Goal: Find specific page/section: Find specific page/section

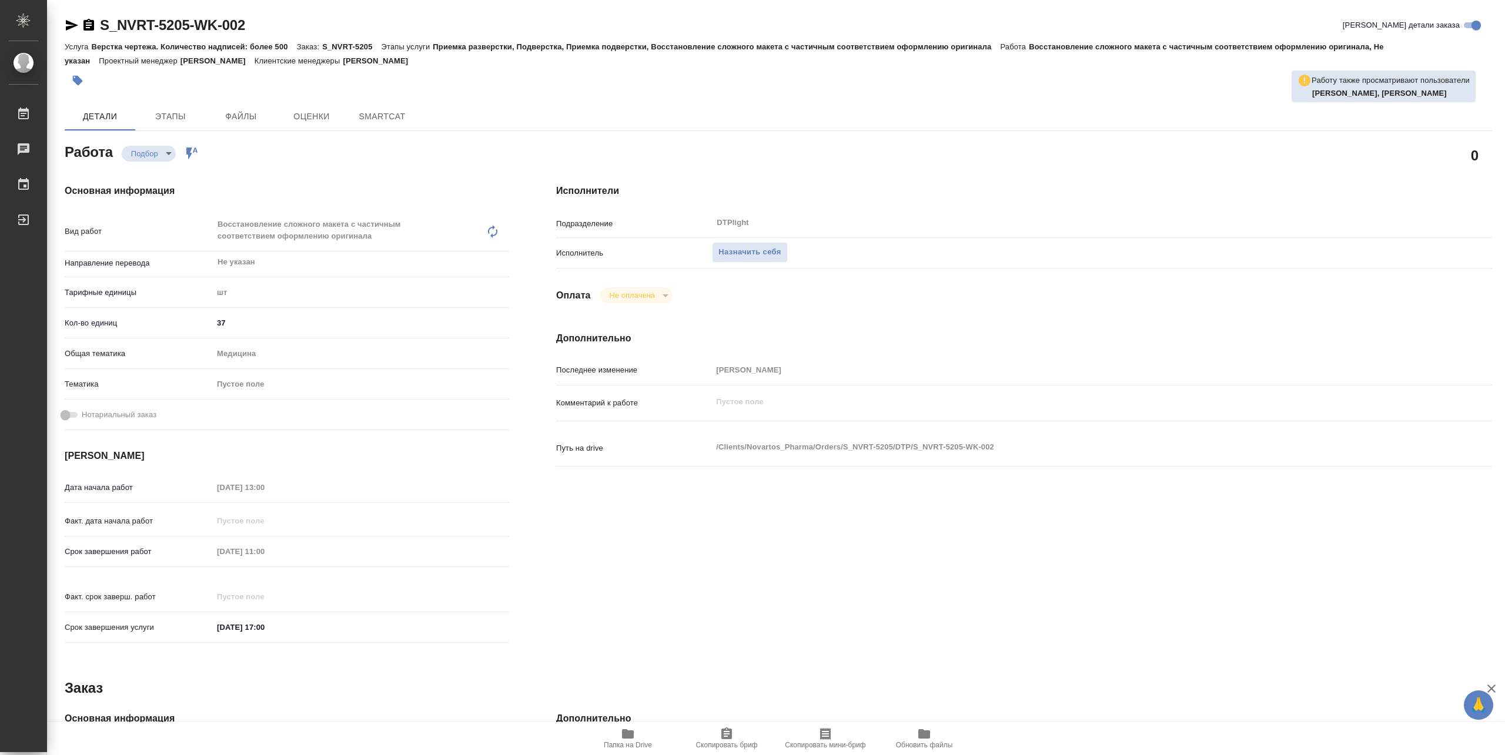
type textarea "x"
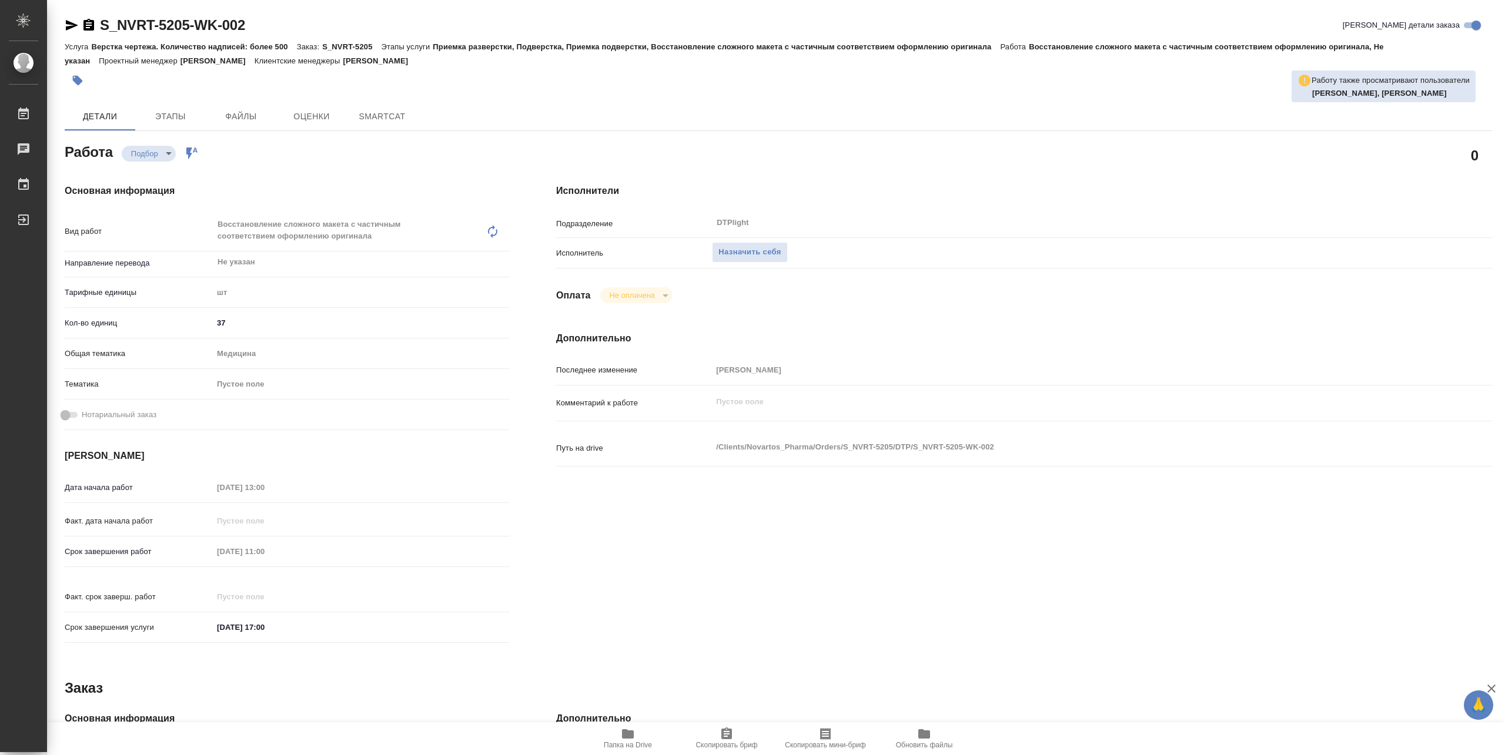
type textarea "x"
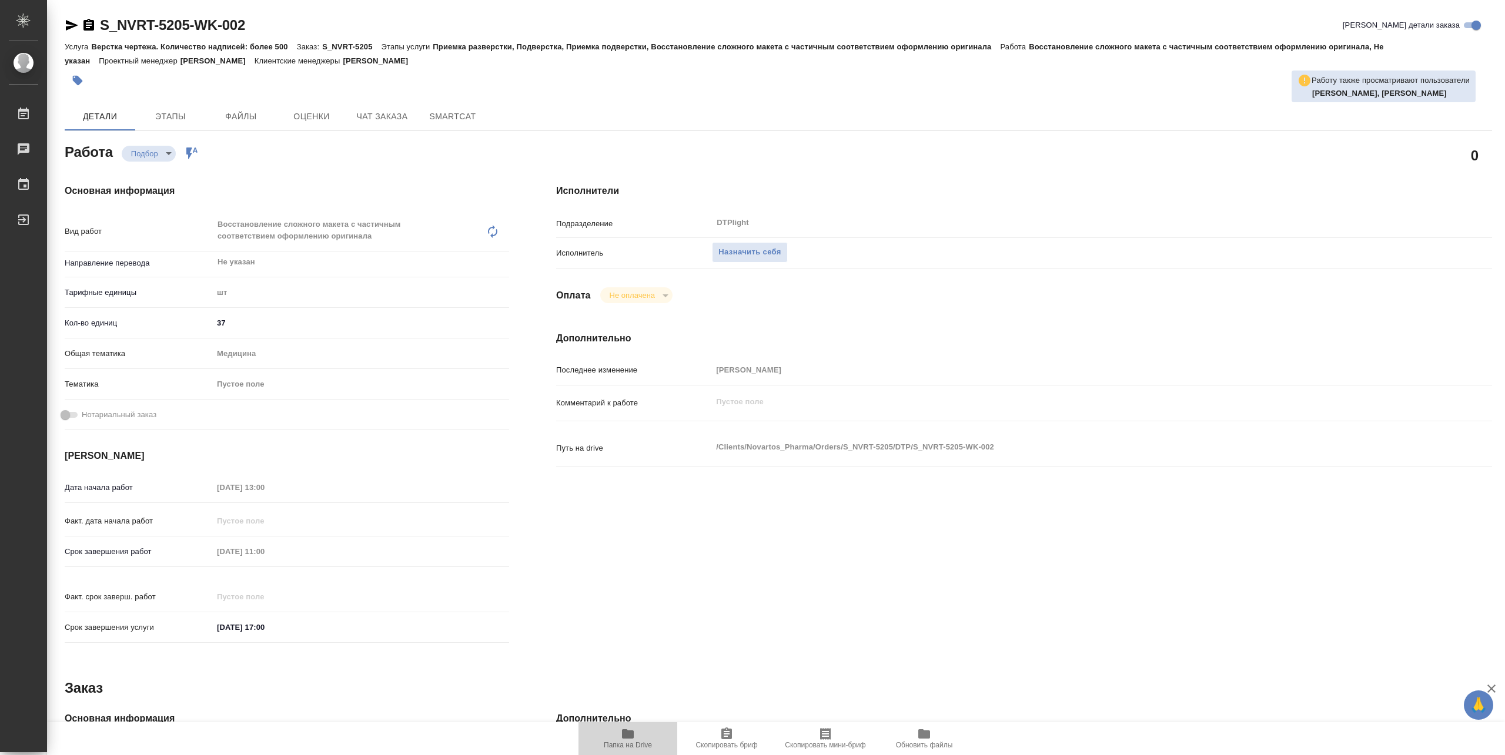
click at [647, 738] on span "Папка на Drive" at bounding box center [627, 738] width 85 height 22
type textarea "x"
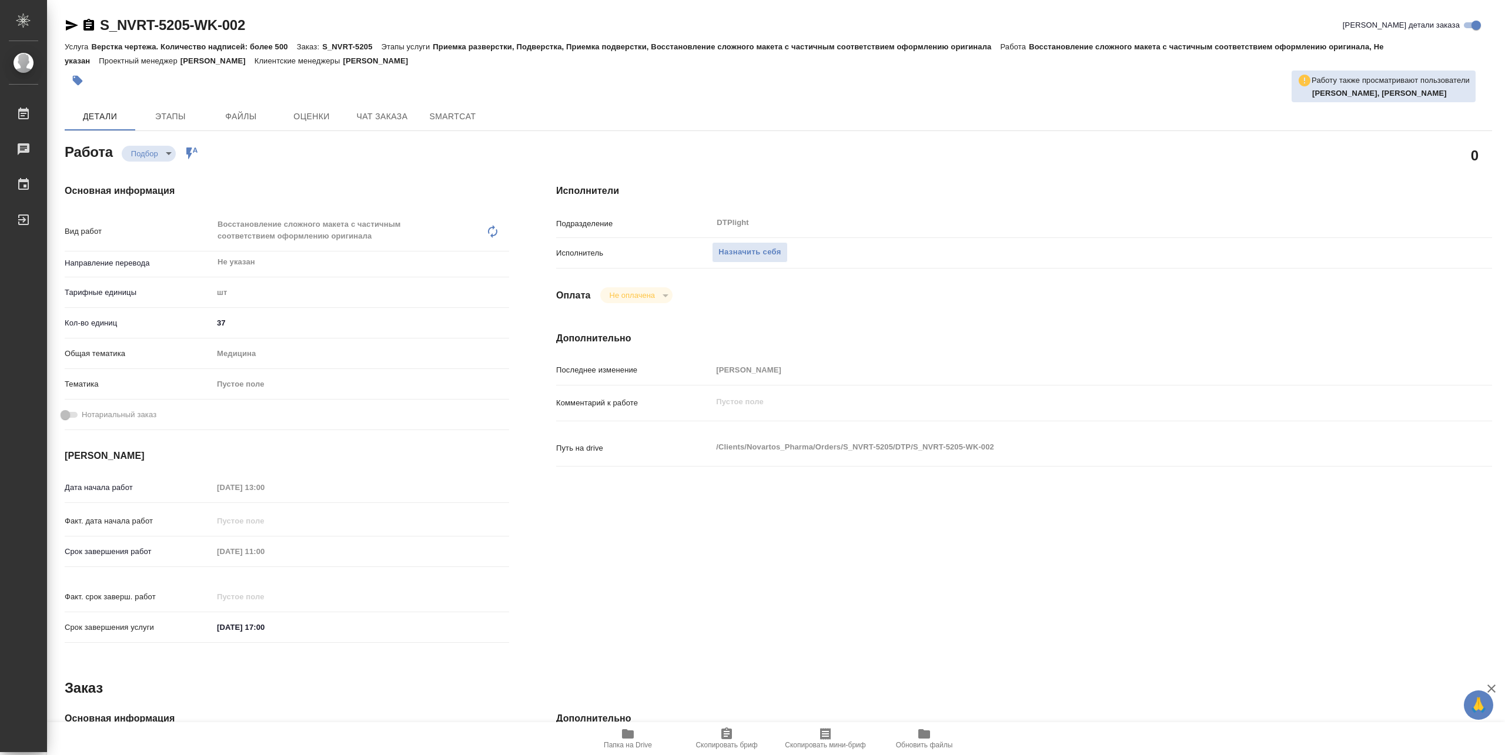
type textarea "x"
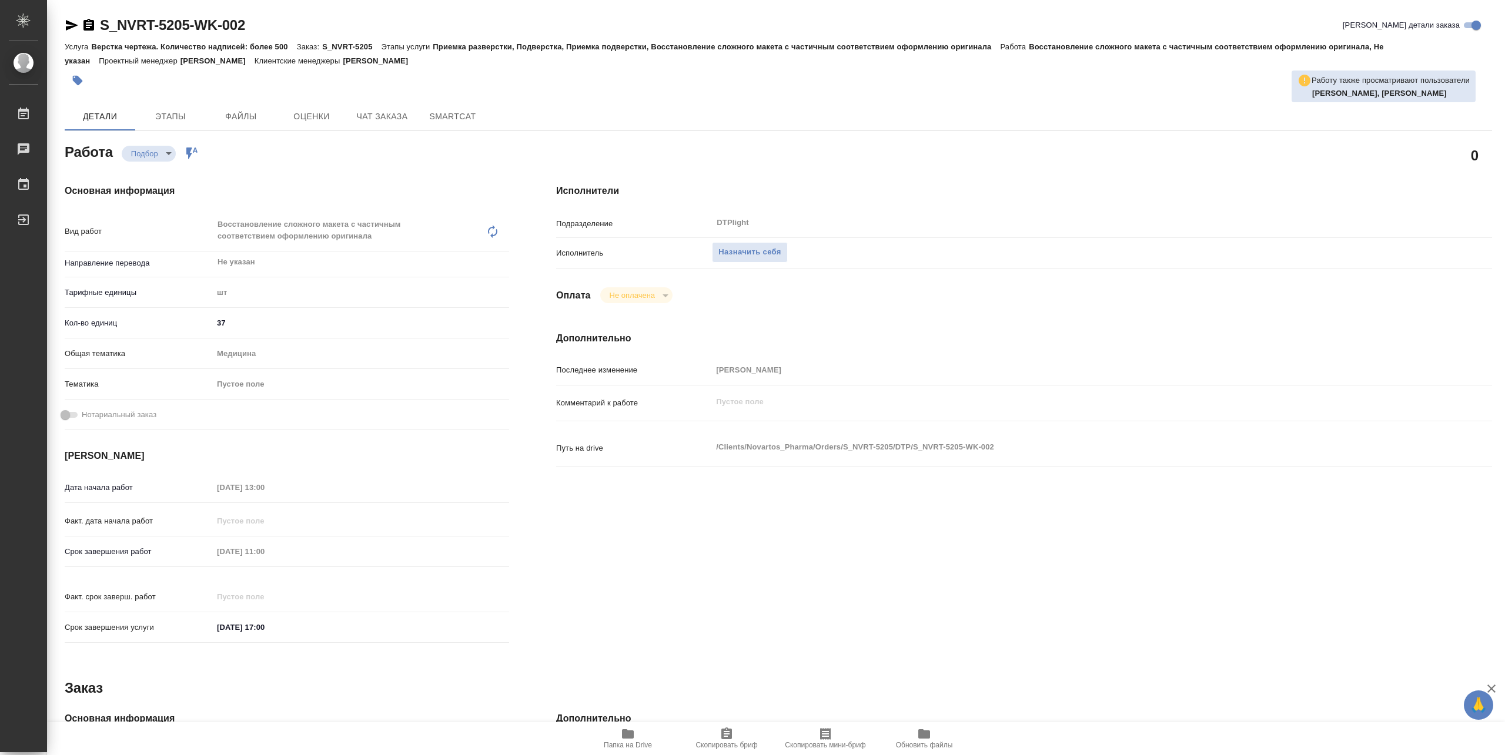
type textarea "x"
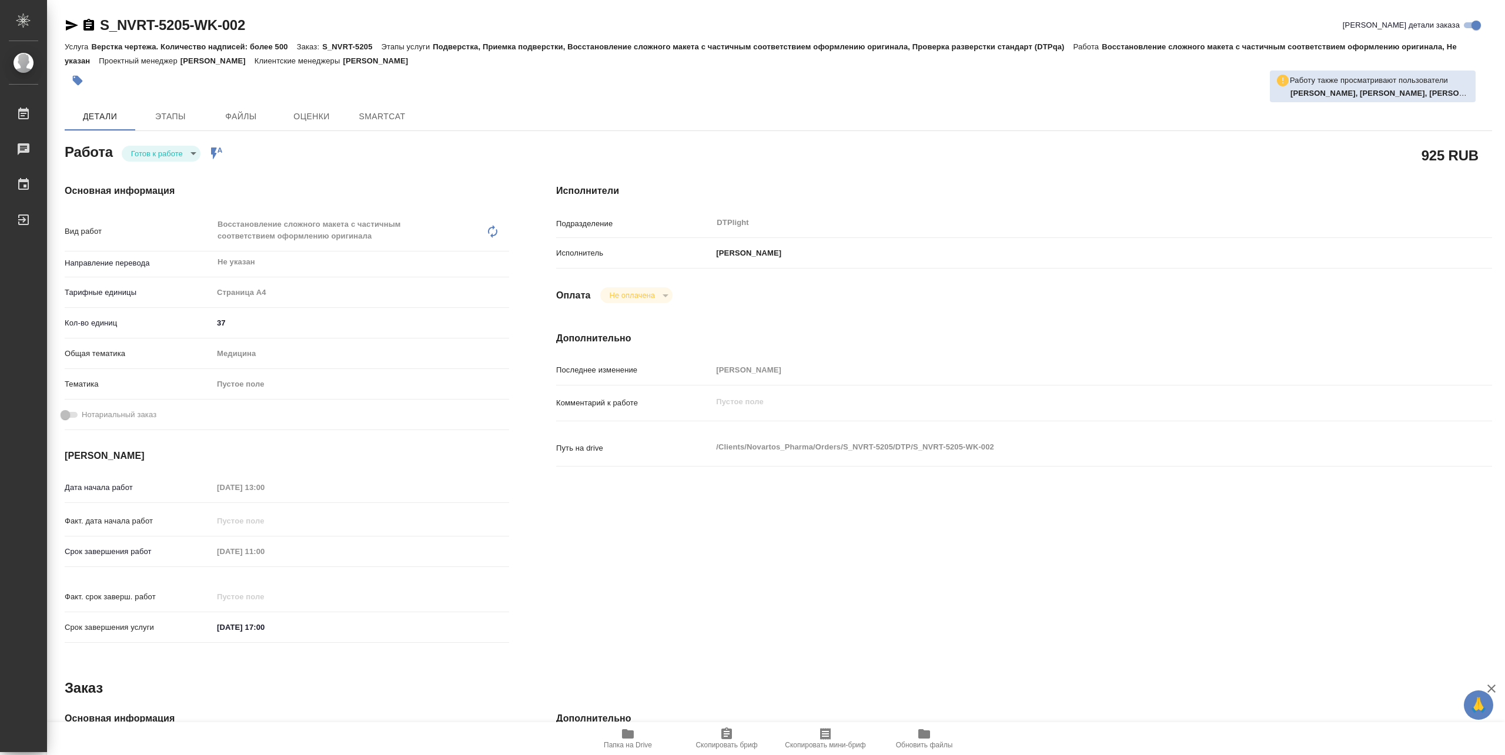
type textarea "x"
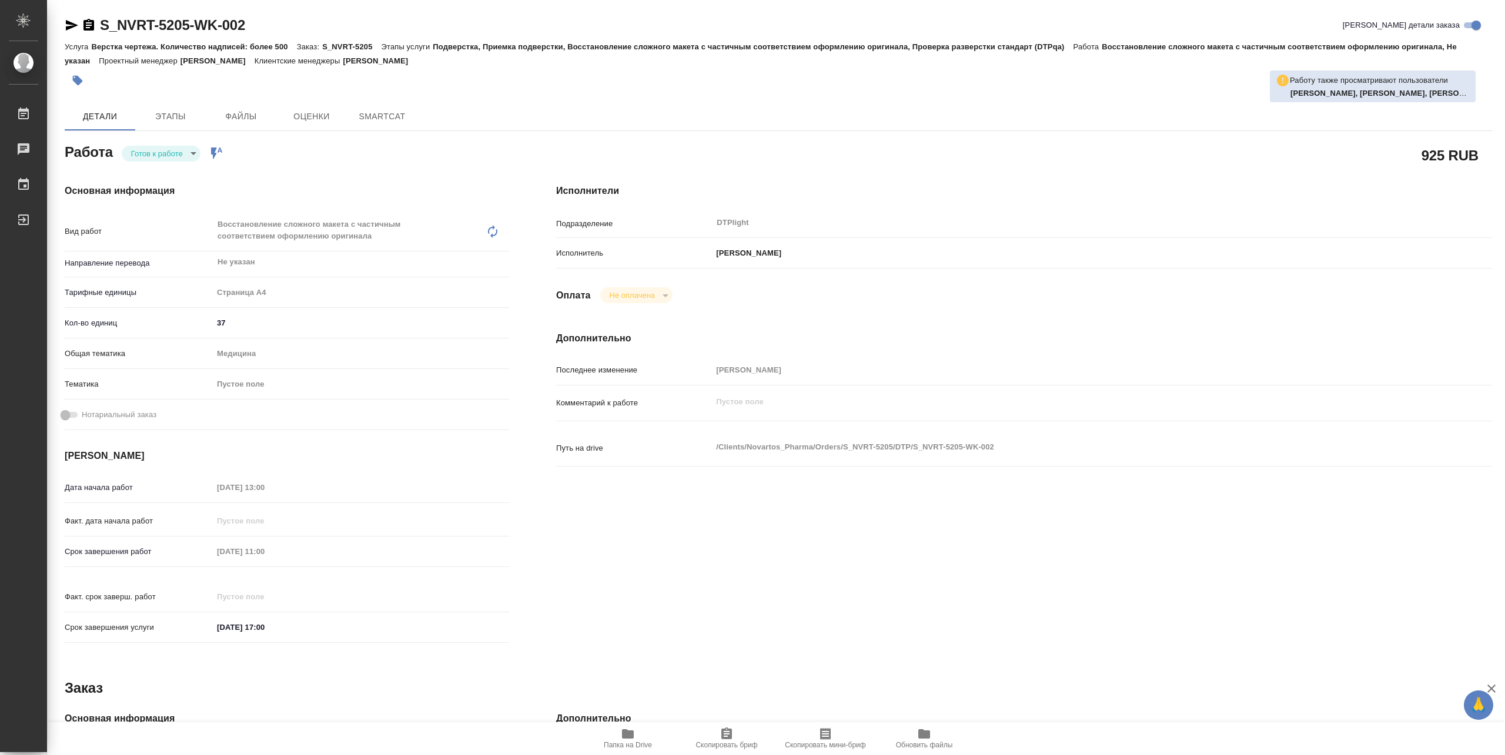
type textarea "x"
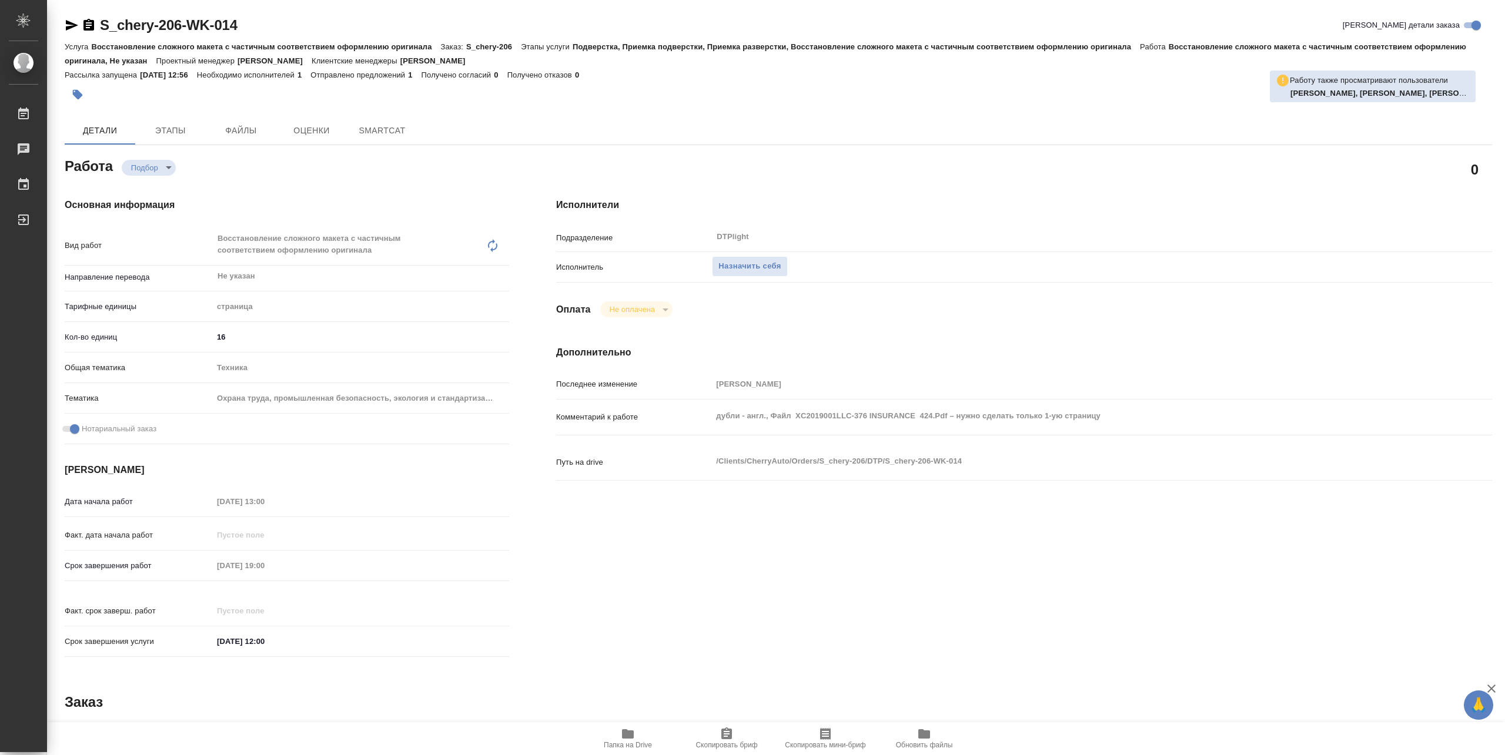
type textarea "x"
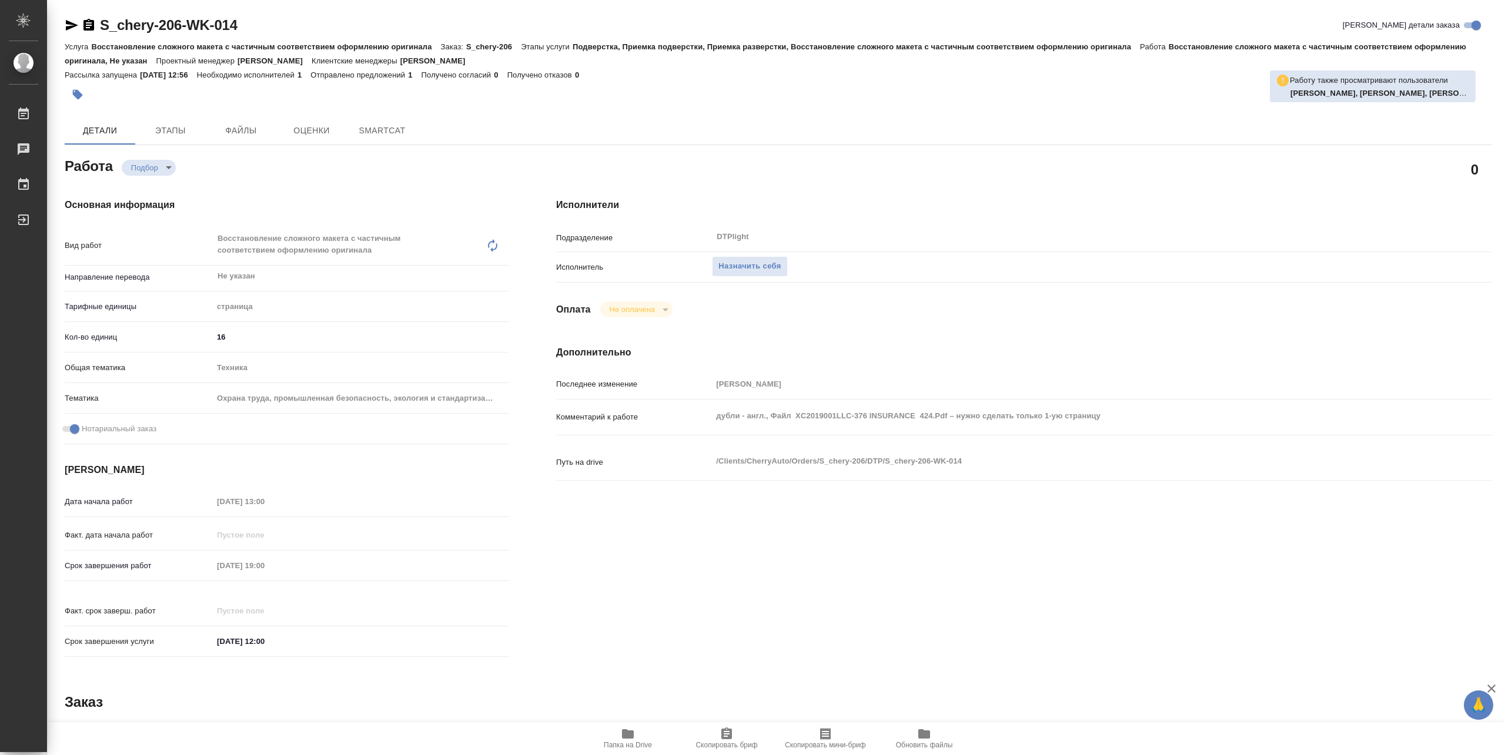
type textarea "x"
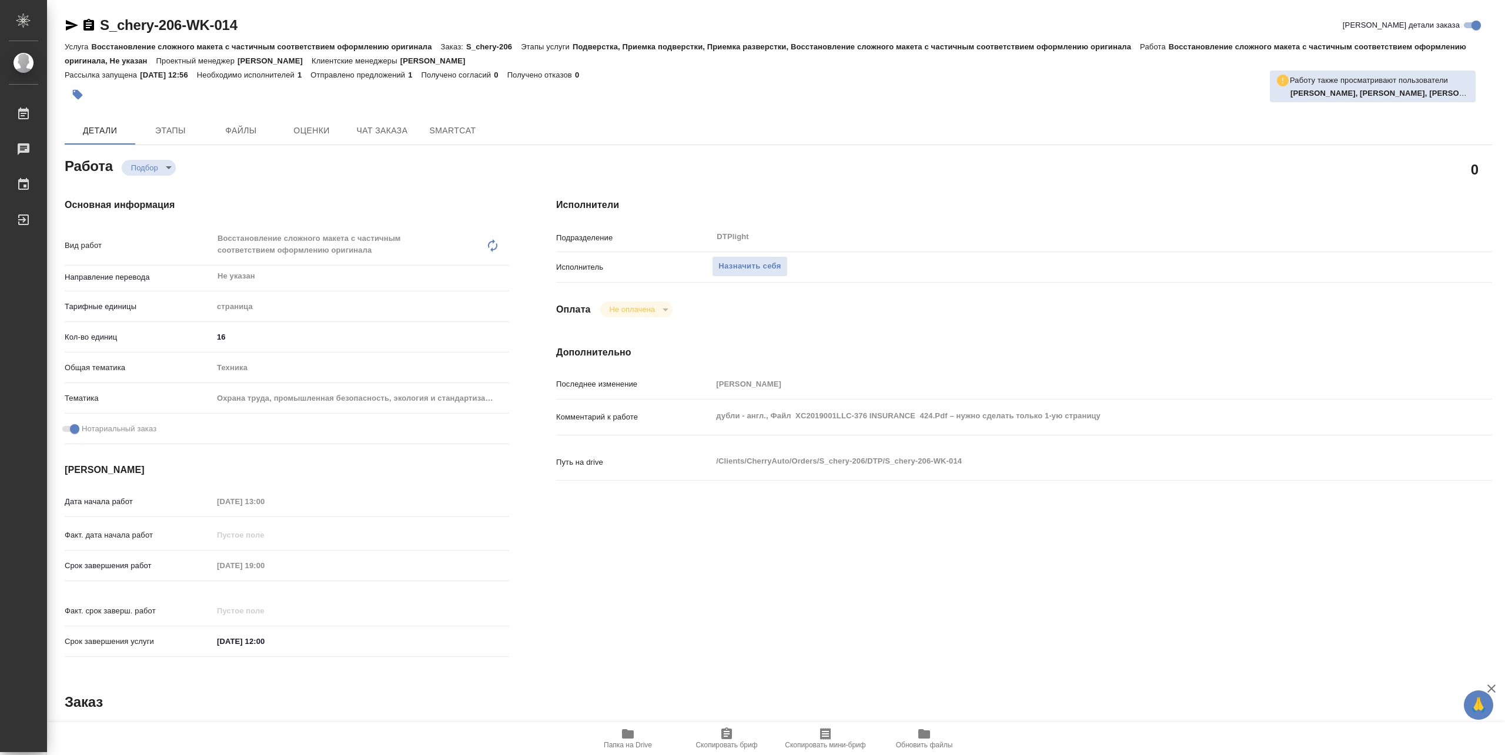
type textarea "x"
